Goal: Check status: Check status

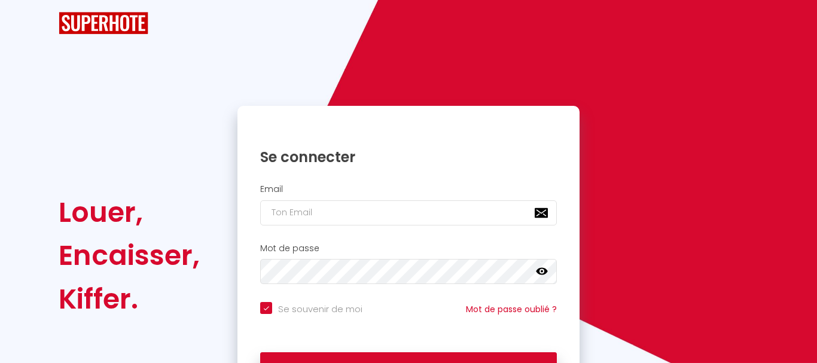
checkbox input "true"
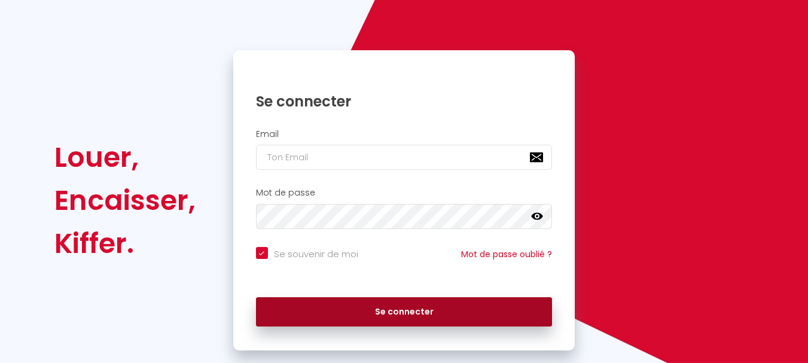
scroll to position [78, 0]
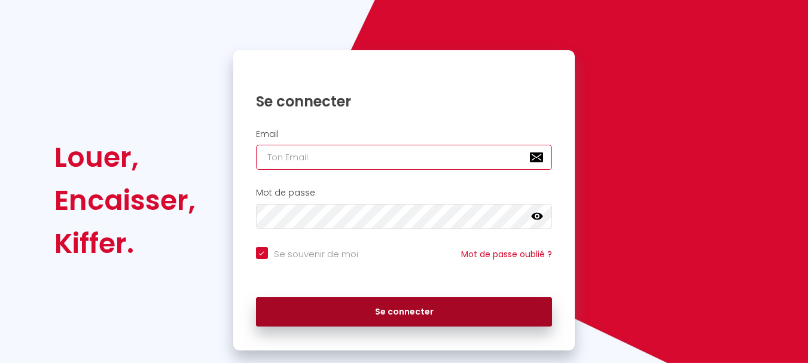
type input "[PERSON_NAME][EMAIL_ADDRESS][DOMAIN_NAME]"
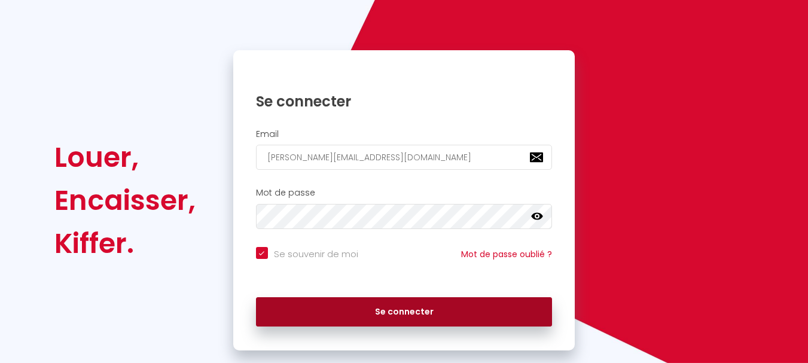
click at [403, 310] on button "Se connecter" at bounding box center [404, 312] width 297 height 30
checkbox input "true"
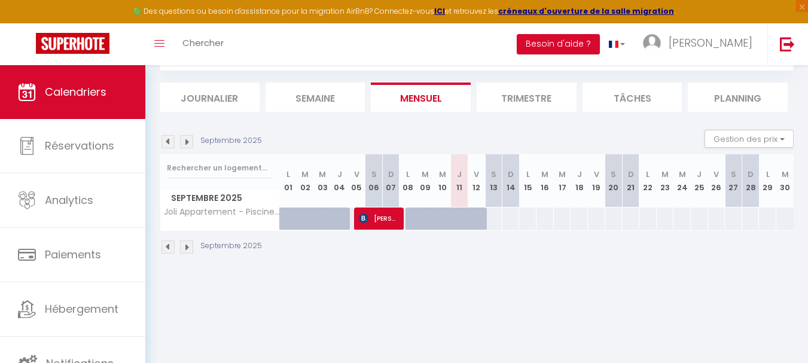
scroll to position [0, 0]
click at [189, 142] on img at bounding box center [186, 141] width 13 height 13
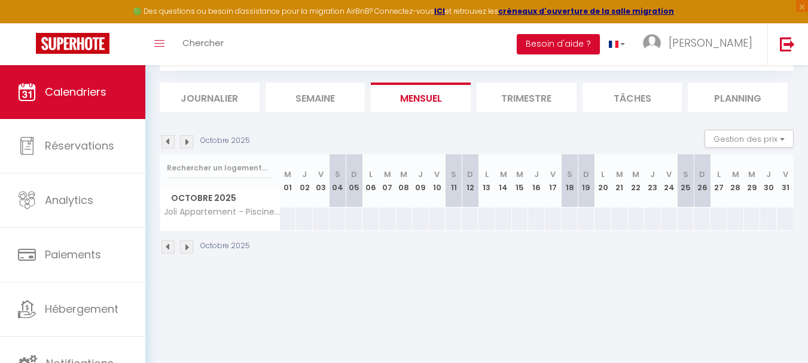
click at [189, 136] on img at bounding box center [186, 141] width 13 height 13
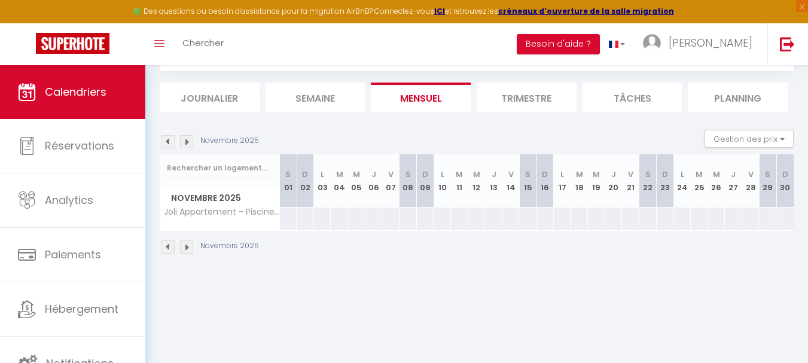
click at [189, 136] on img at bounding box center [186, 141] width 13 height 13
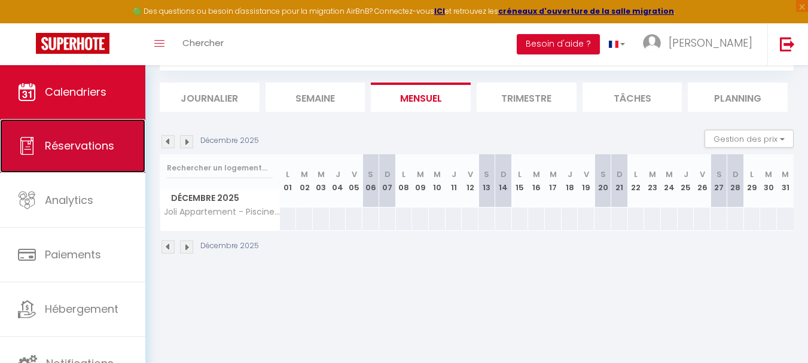
click at [53, 142] on span "Réservations" at bounding box center [79, 145] width 69 height 15
select select "not_cancelled"
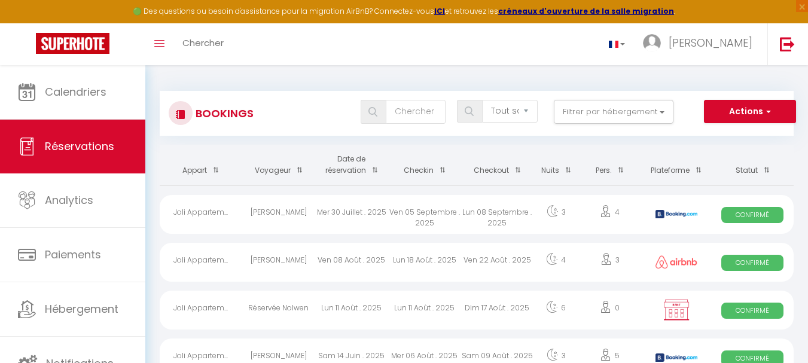
click at [197, 169] on th "Appart" at bounding box center [201, 165] width 83 height 41
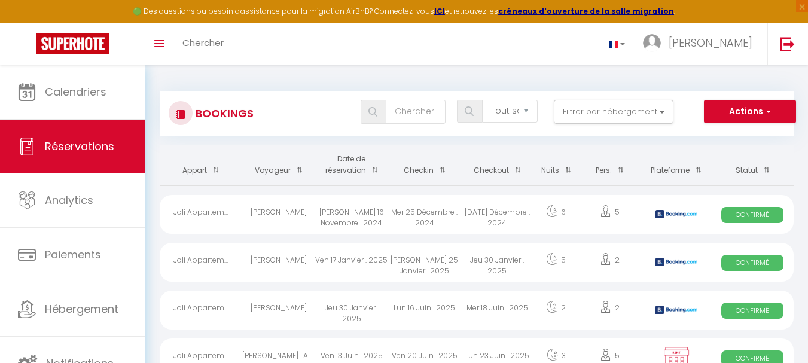
click at [747, 169] on th "Statut" at bounding box center [752, 165] width 83 height 41
click at [528, 109] on select "Tous les statuts Annulé Confirmé Non Confirmé Tout sauf annulé No Show Request" at bounding box center [510, 111] width 56 height 23
click at [599, 112] on button "Filtrer par hébergement" at bounding box center [614, 112] width 120 height 24
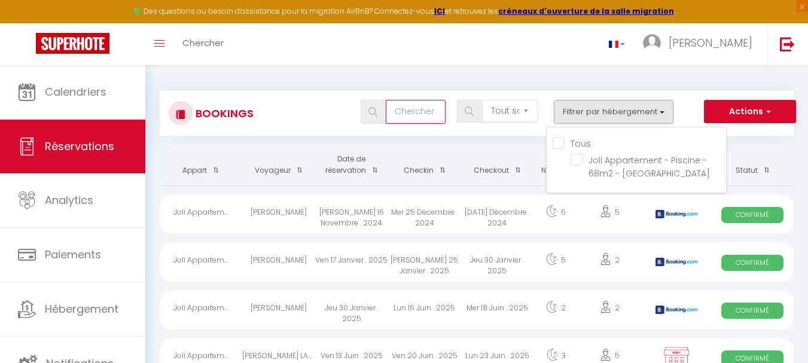
click at [387, 111] on input "text" at bounding box center [416, 112] width 60 height 24
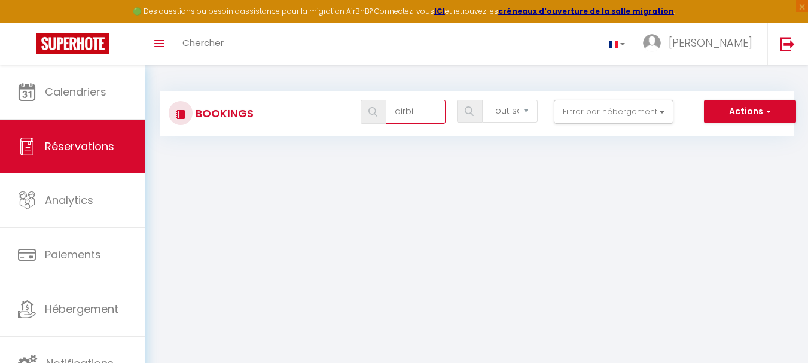
type input "airbi"
click at [468, 109] on img at bounding box center [469, 111] width 9 height 10
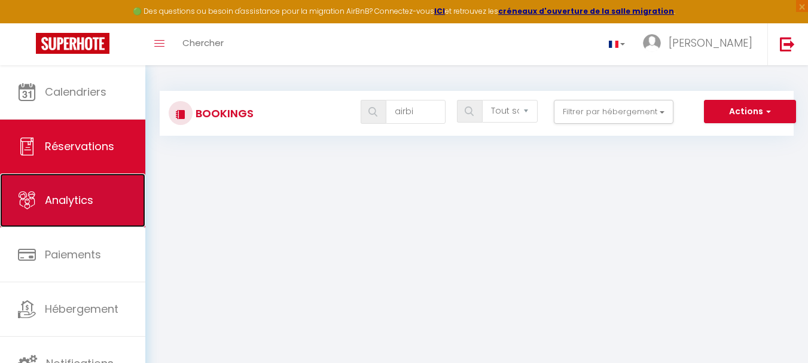
click at [48, 197] on span "Analytics" at bounding box center [69, 200] width 48 height 15
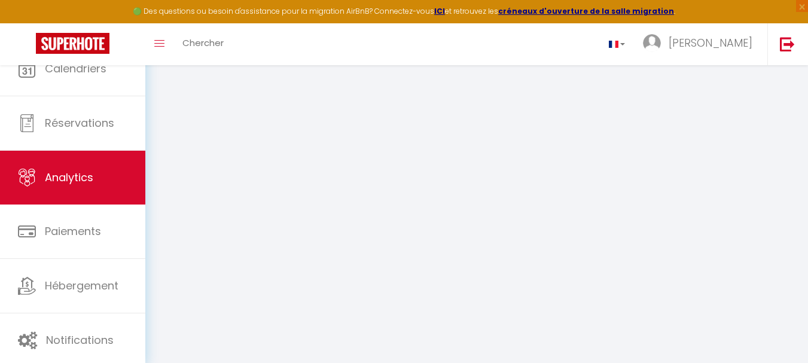
select select "2025"
select select "9"
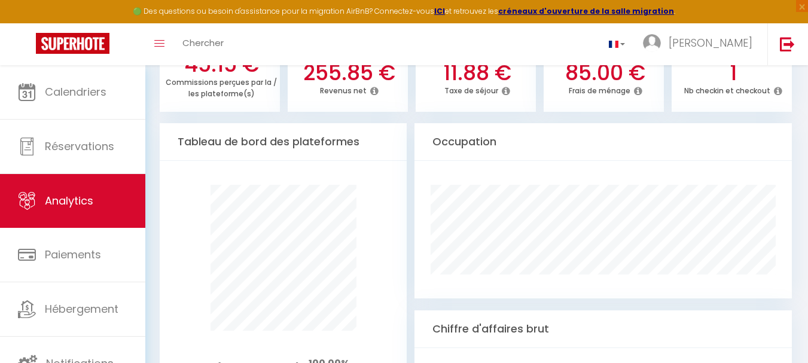
scroll to position [586, 0]
